Goal: Find specific page/section: Find specific page/section

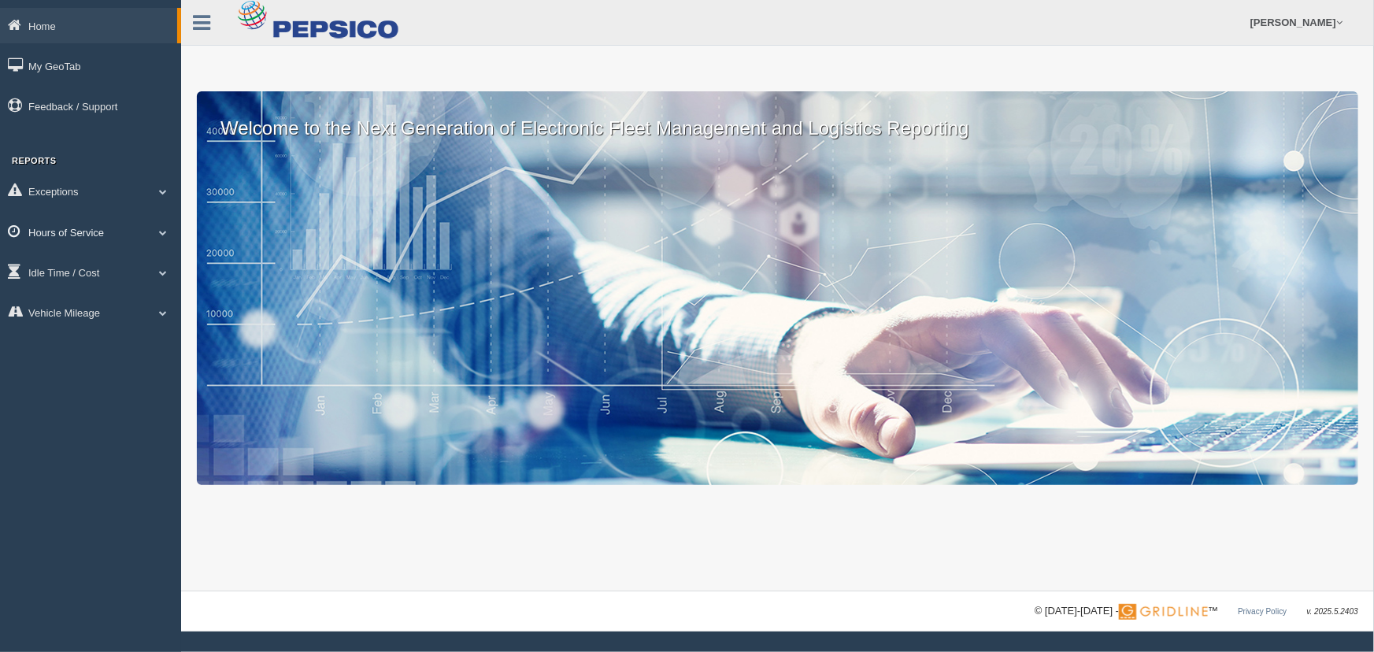
click at [157, 236] on link "Hours of Service" at bounding box center [90, 231] width 181 height 35
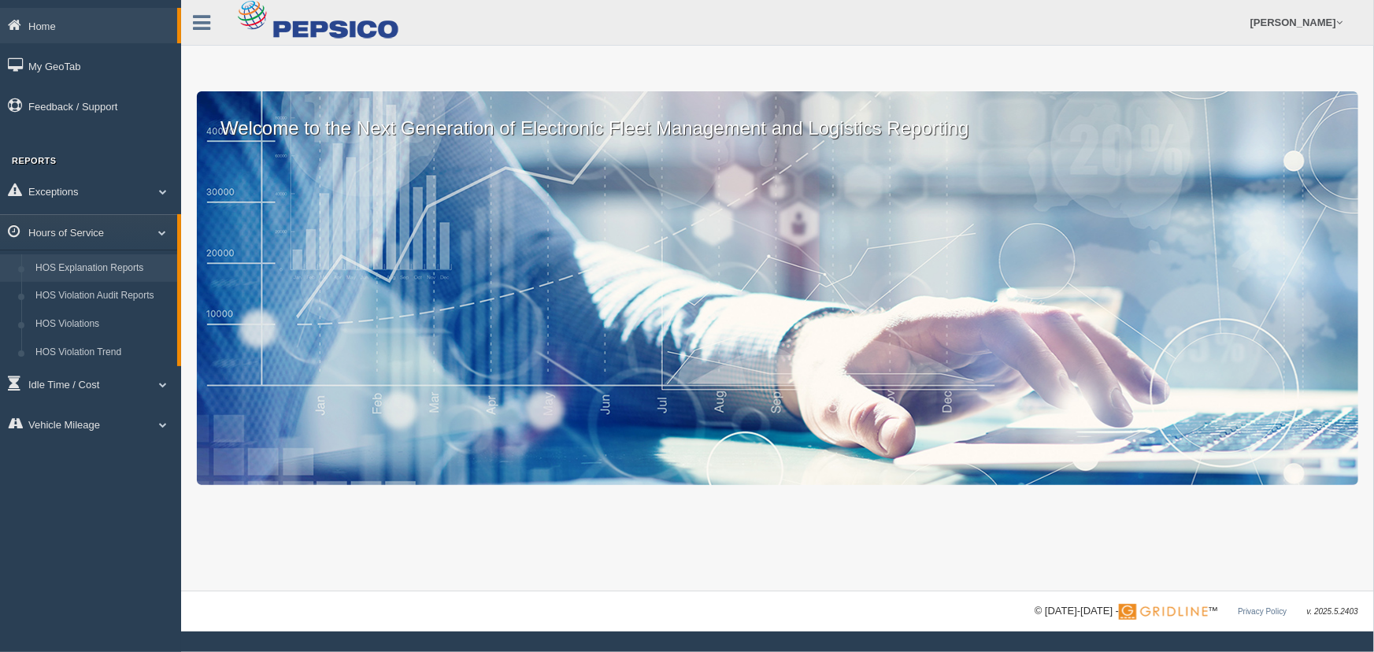
click at [151, 262] on link "HOS Explanation Reports" at bounding box center [102, 268] width 149 height 28
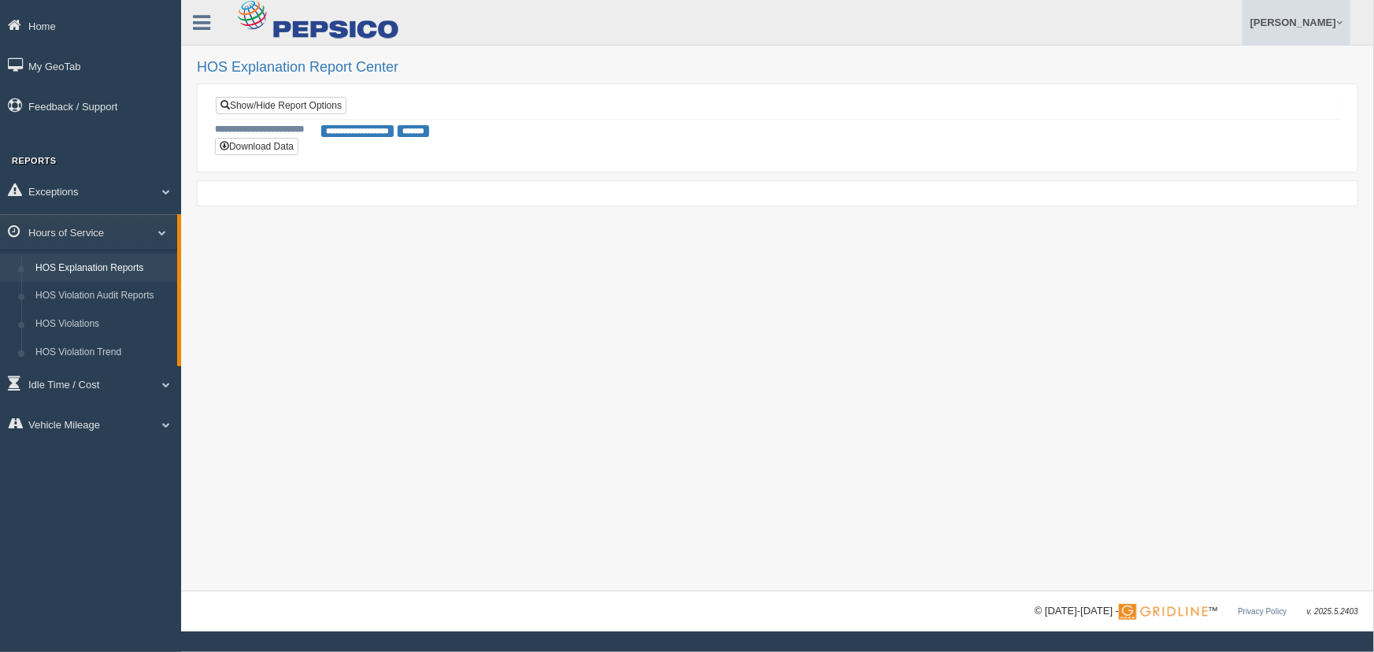
click at [1280, 21] on link "[PERSON_NAME]" at bounding box center [1297, 22] width 108 height 45
click at [1223, 90] on link "Log Off" at bounding box center [1264, 94] width 172 height 32
